Goal: Task Accomplishment & Management: Manage account settings

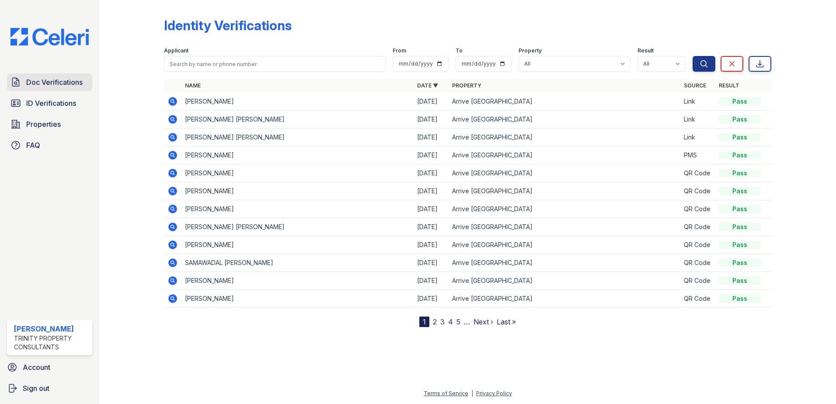
click at [49, 87] on span "Doc Verifications" at bounding box center [54, 82] width 56 height 10
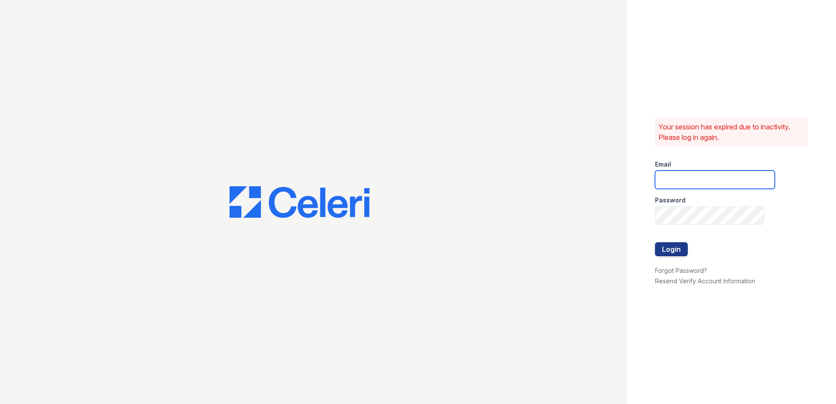
type input "[EMAIL_ADDRESS][DOMAIN_NAME]"
click at [665, 251] on button "Login" at bounding box center [671, 249] width 33 height 14
